Goal: Navigation & Orientation: Find specific page/section

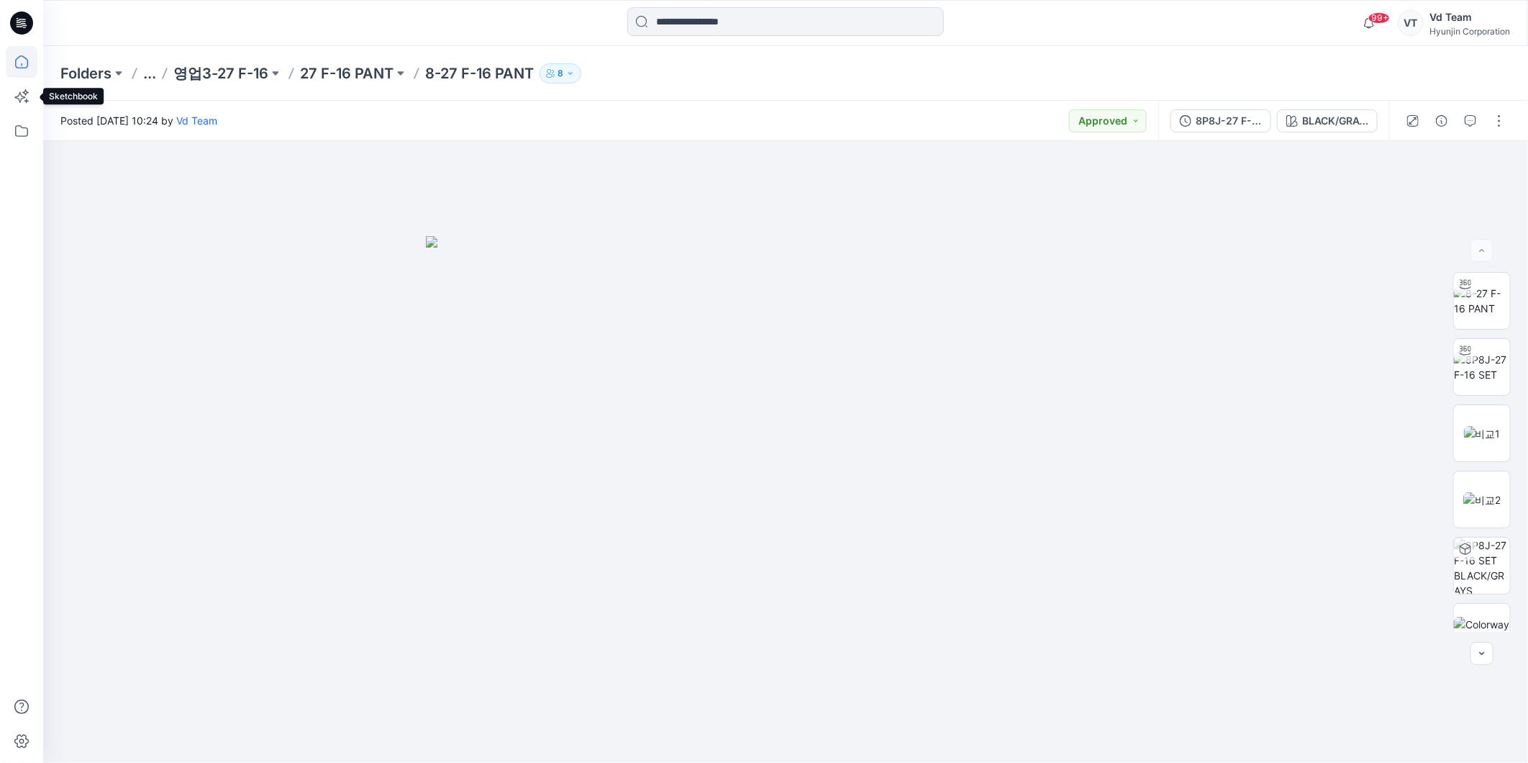
click at [14, 68] on icon at bounding box center [22, 62] width 32 height 32
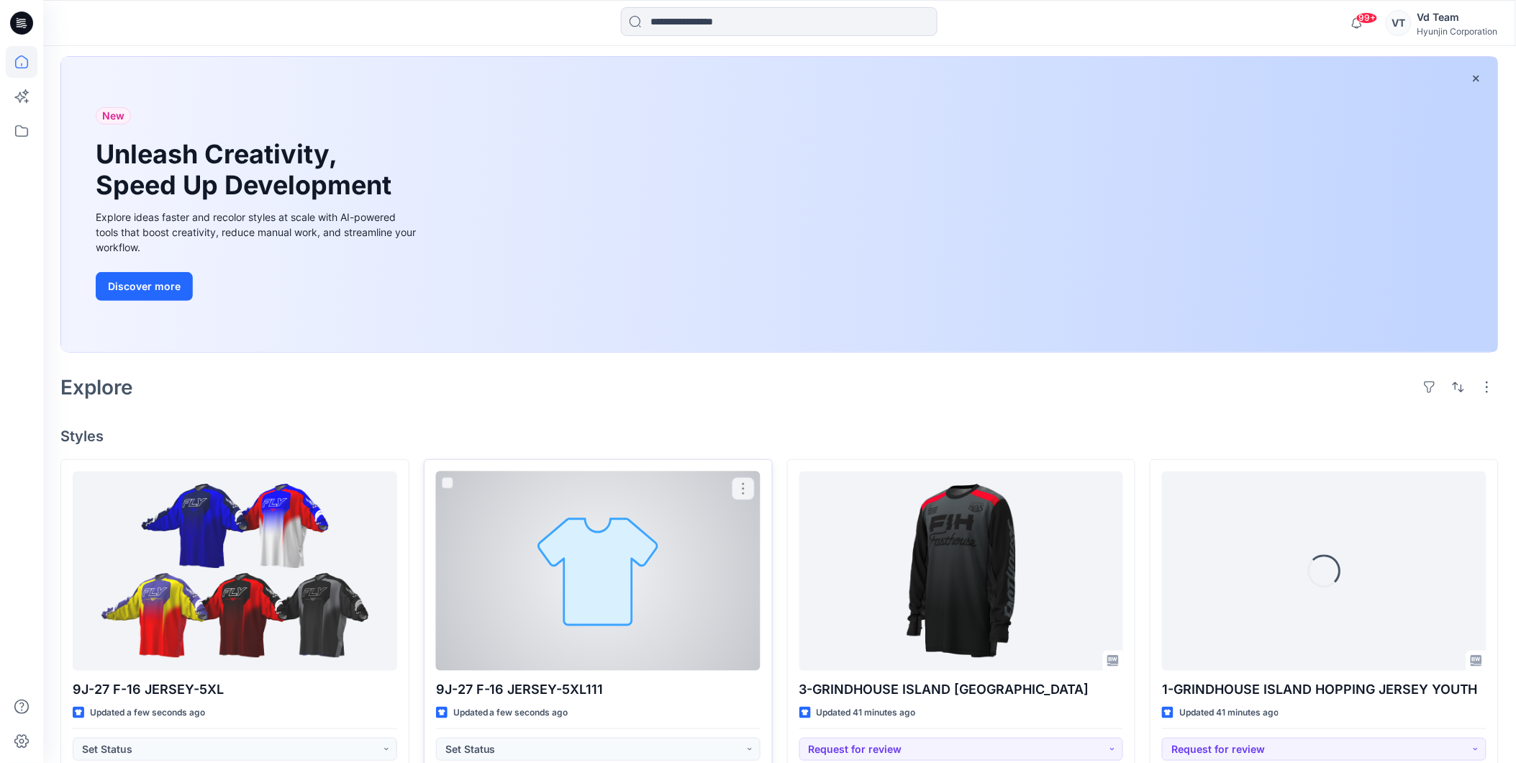
scroll to position [320, 0]
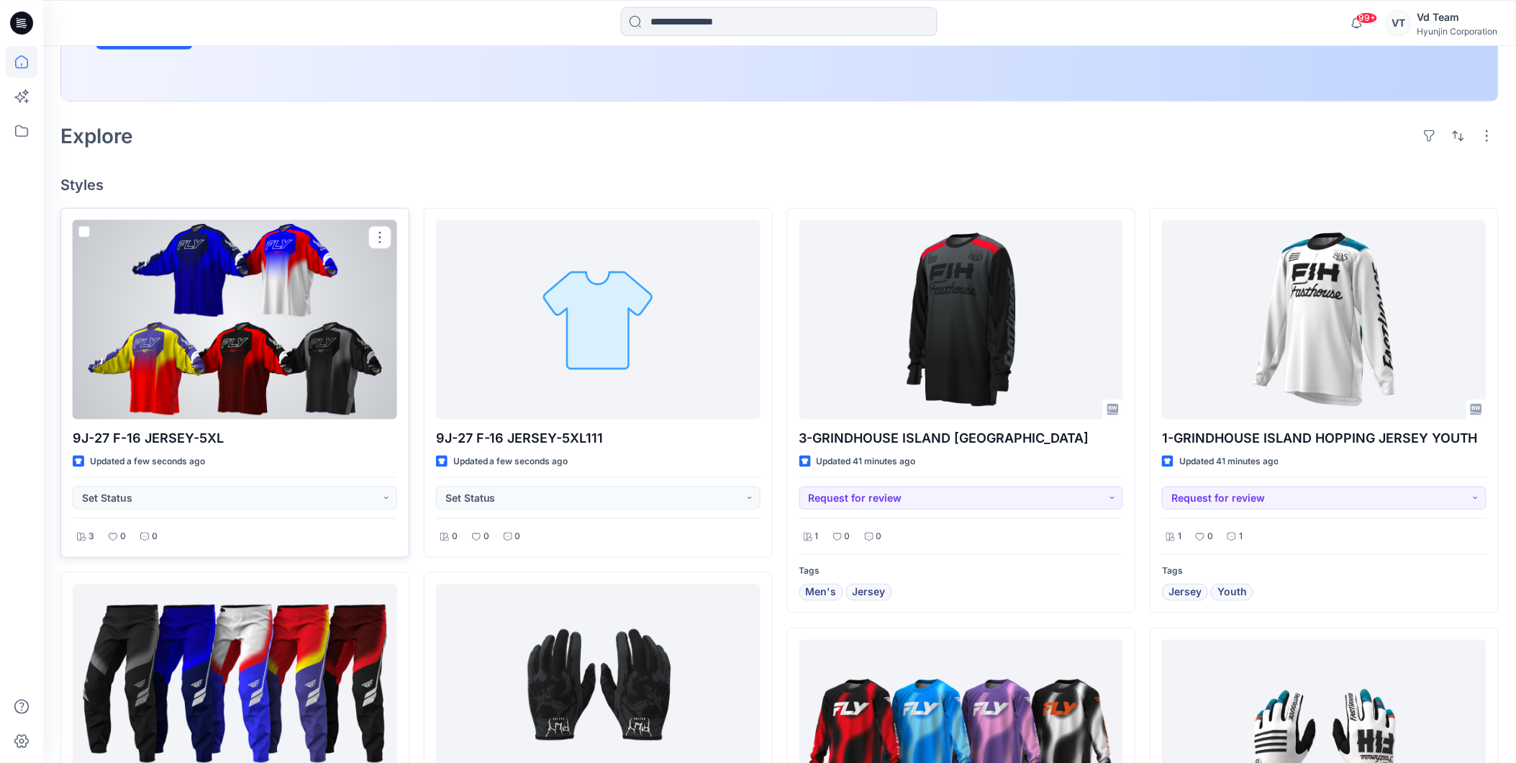
click at [347, 376] on div at bounding box center [235, 319] width 325 height 199
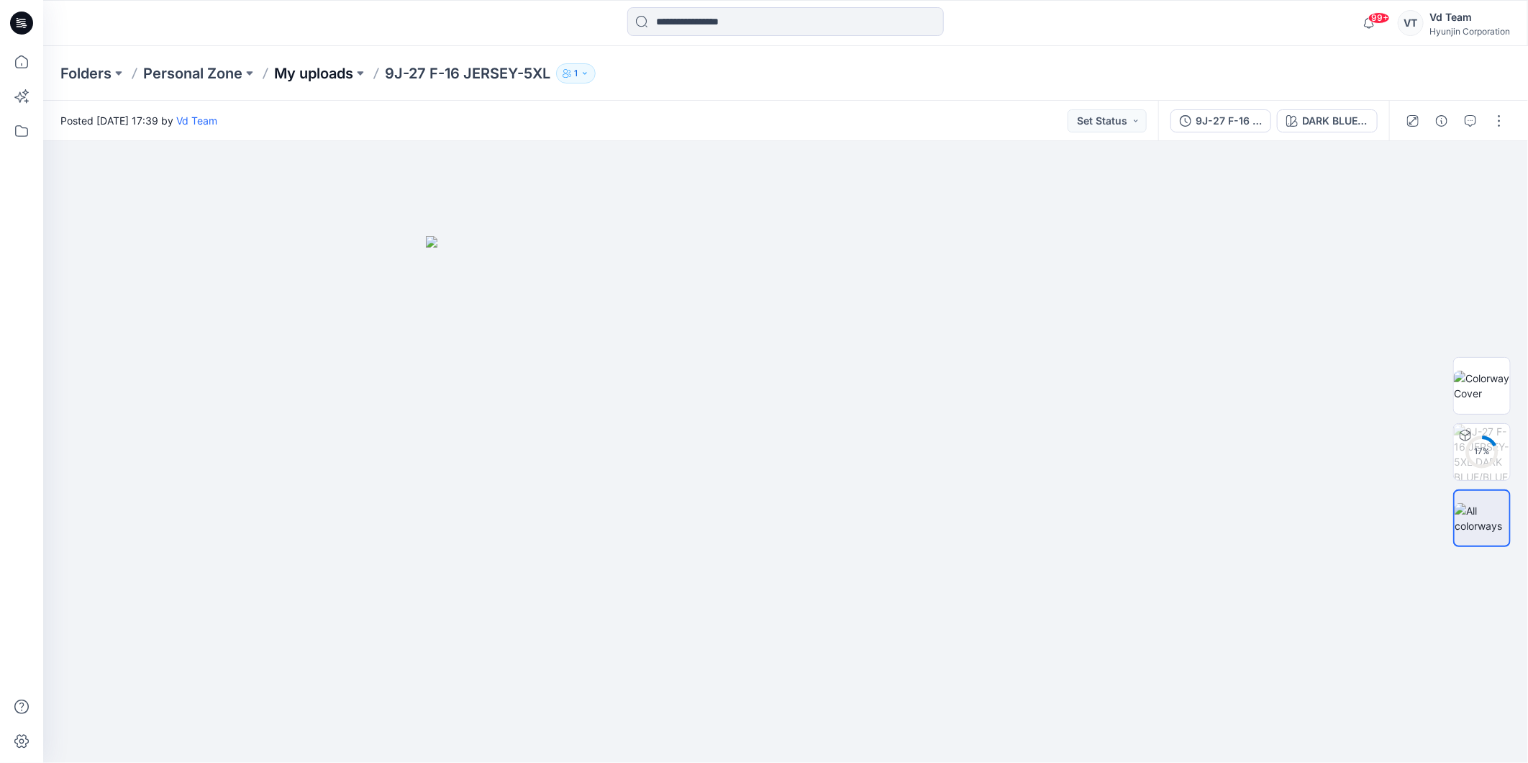
click at [334, 73] on p "My uploads" at bounding box center [313, 73] width 79 height 20
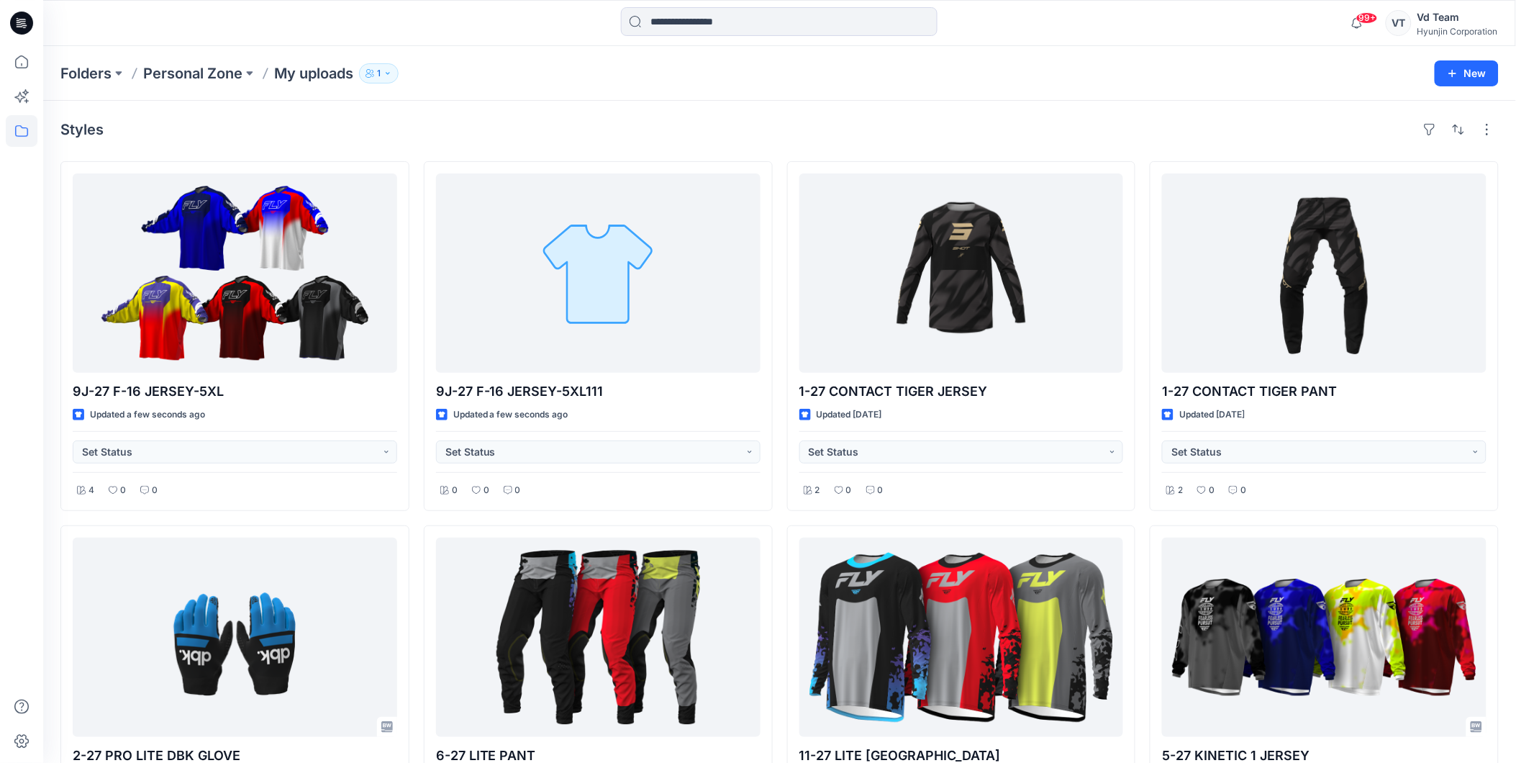
click at [334, 73] on p "My uploads" at bounding box center [313, 73] width 79 height 20
click at [214, 83] on div "Folders Personal Zone My uploads 1 New" at bounding box center [779, 73] width 1473 height 55
click at [214, 80] on p "Personal Zone" at bounding box center [192, 73] width 99 height 20
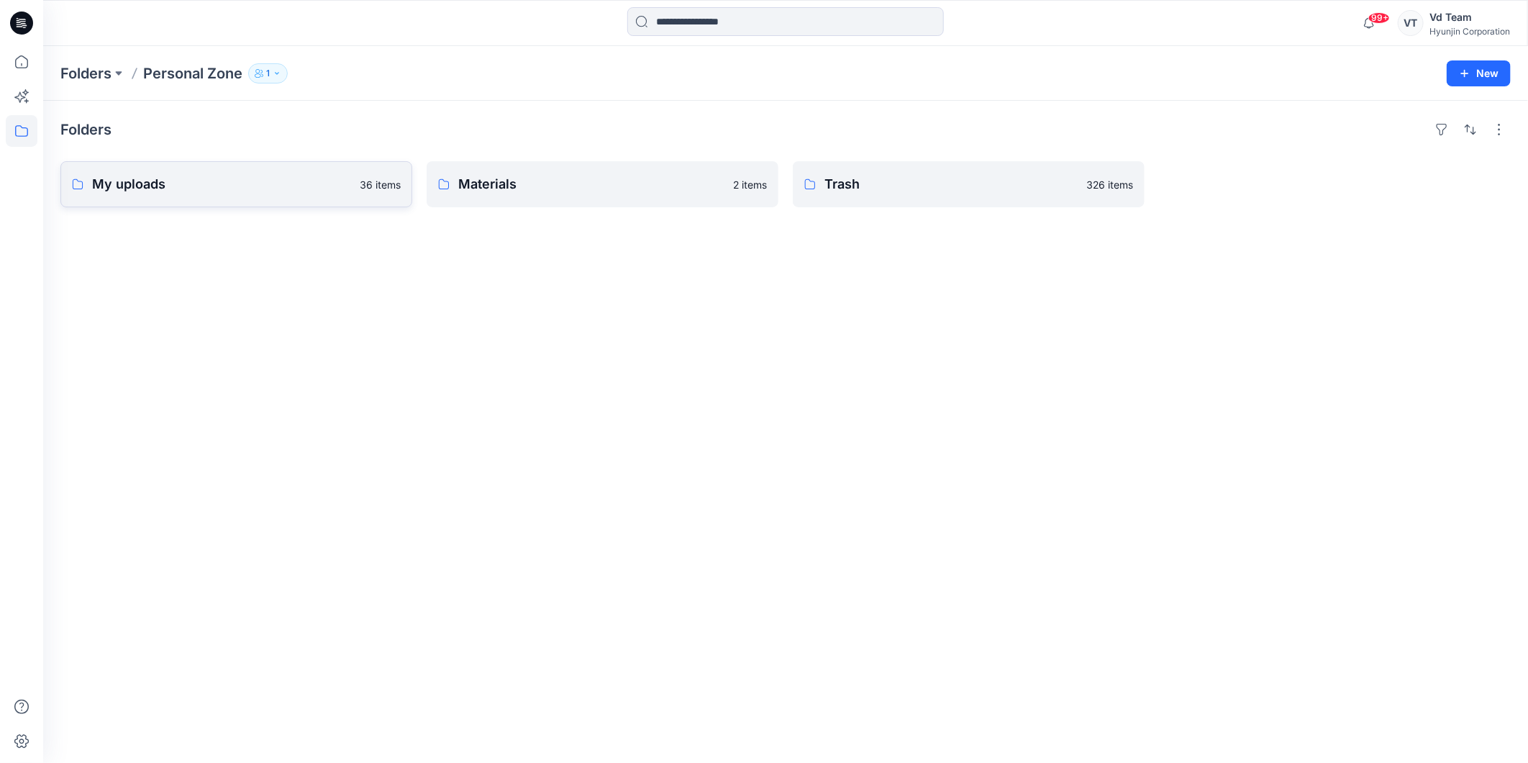
click at [201, 193] on p "My uploads" at bounding box center [221, 184] width 259 height 20
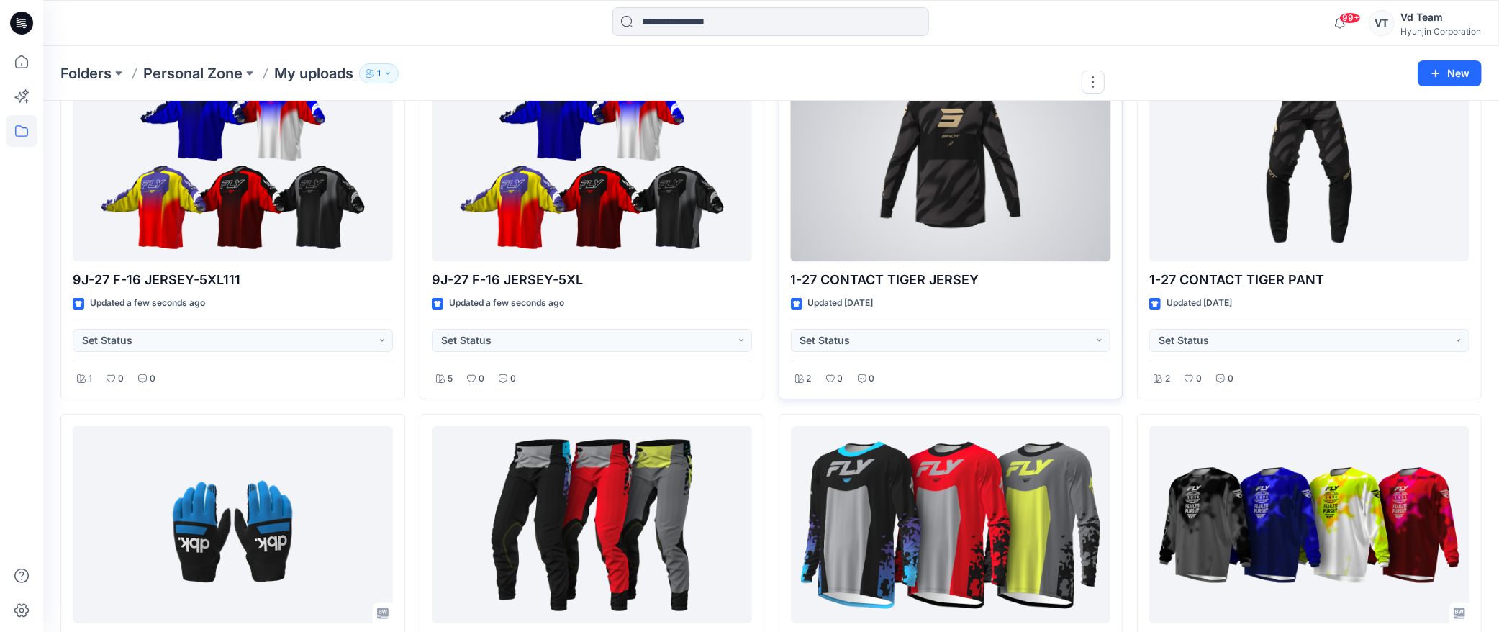
scroll to position [80, 0]
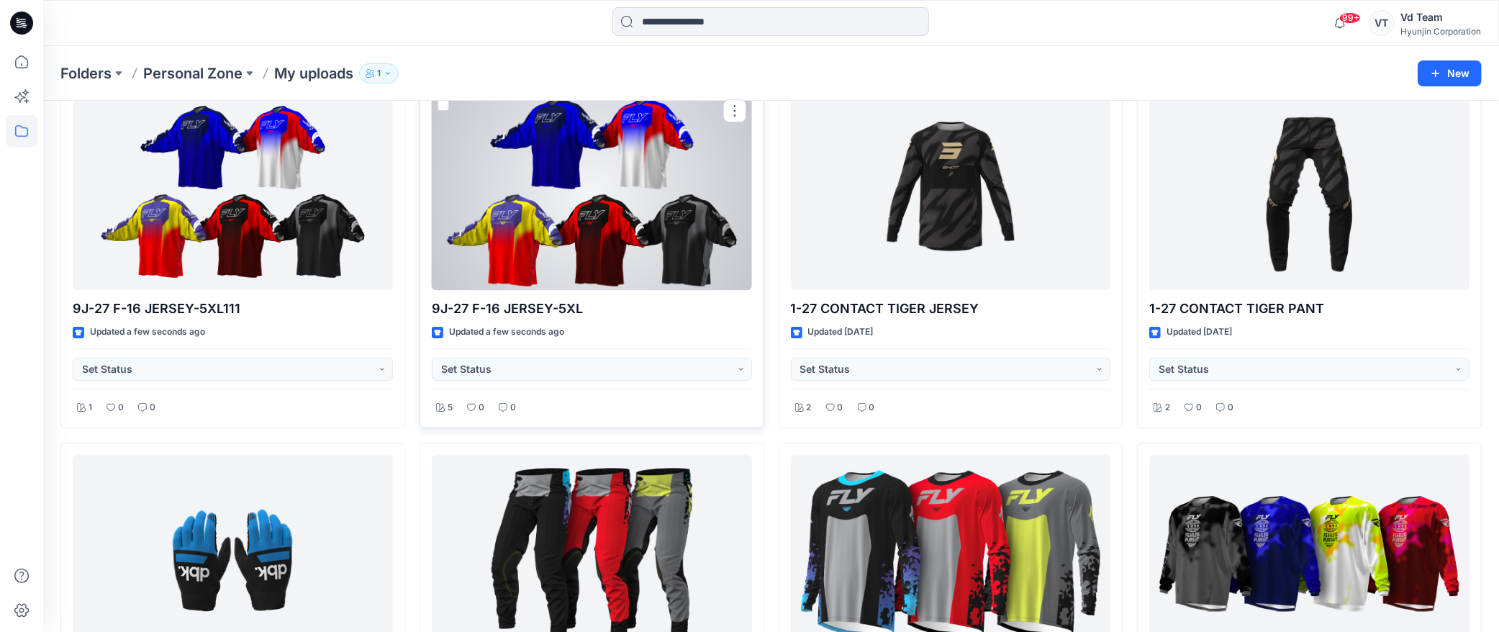
click at [686, 223] on div at bounding box center [592, 192] width 320 height 196
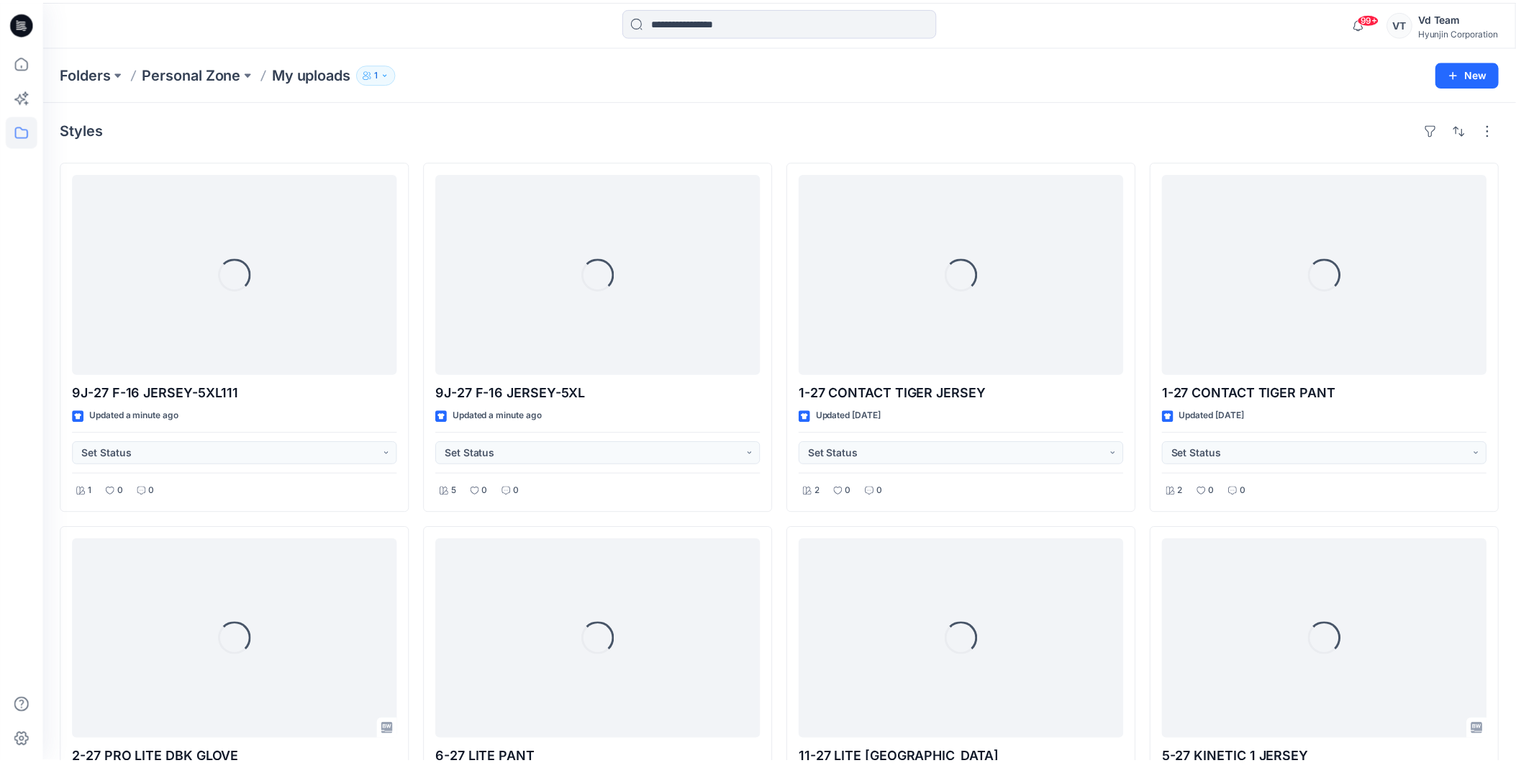
scroll to position [80, 0]
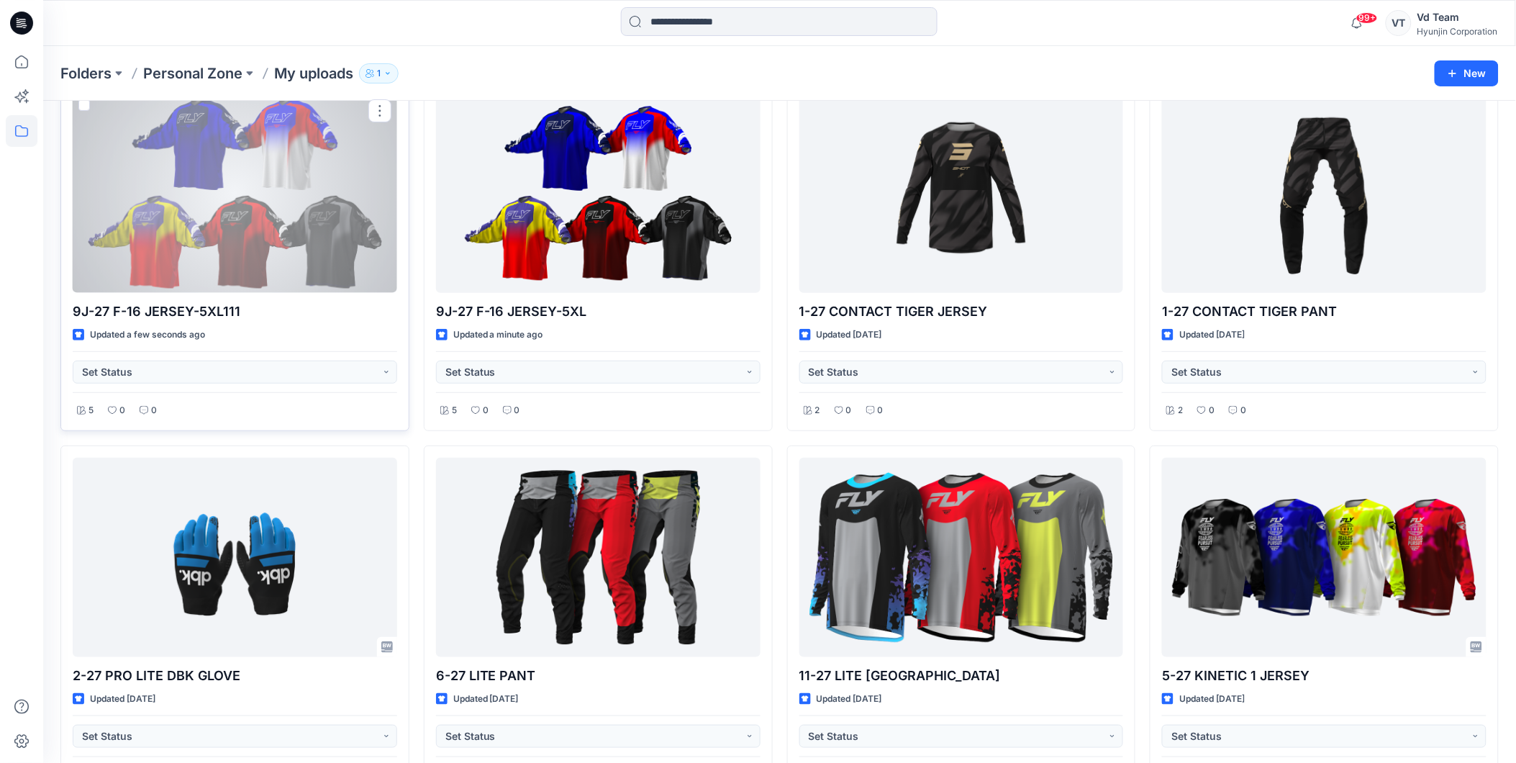
click at [268, 226] on div at bounding box center [235, 193] width 325 height 199
